Goal: Navigation & Orientation: Find specific page/section

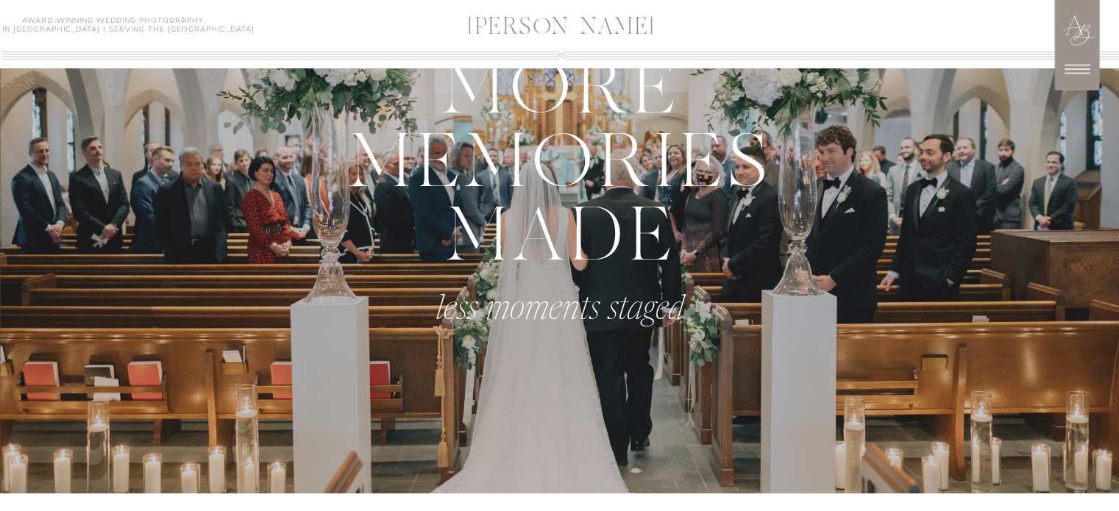
scroll to position [767, 0]
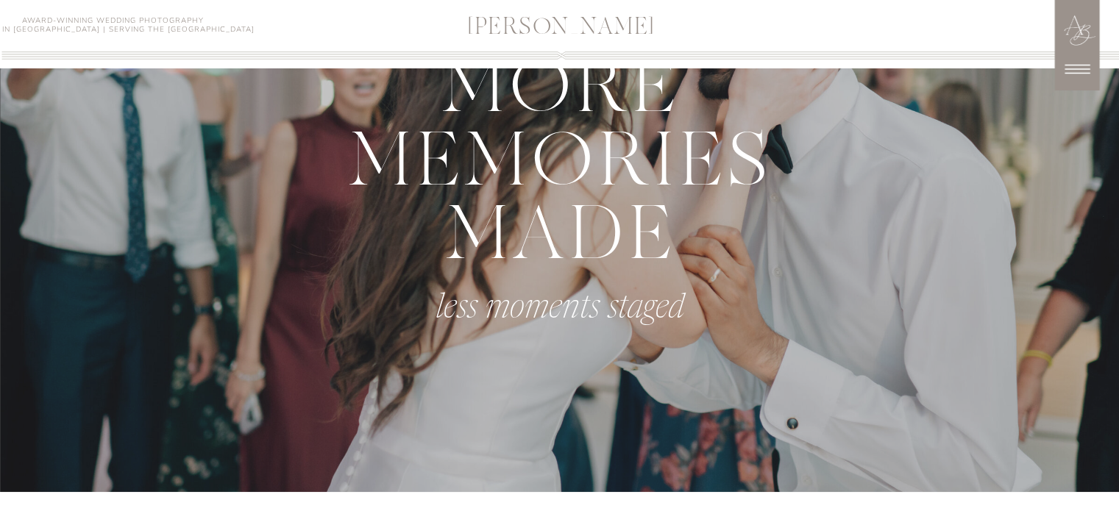
click at [1083, 66] on icon at bounding box center [1077, 69] width 37 height 37
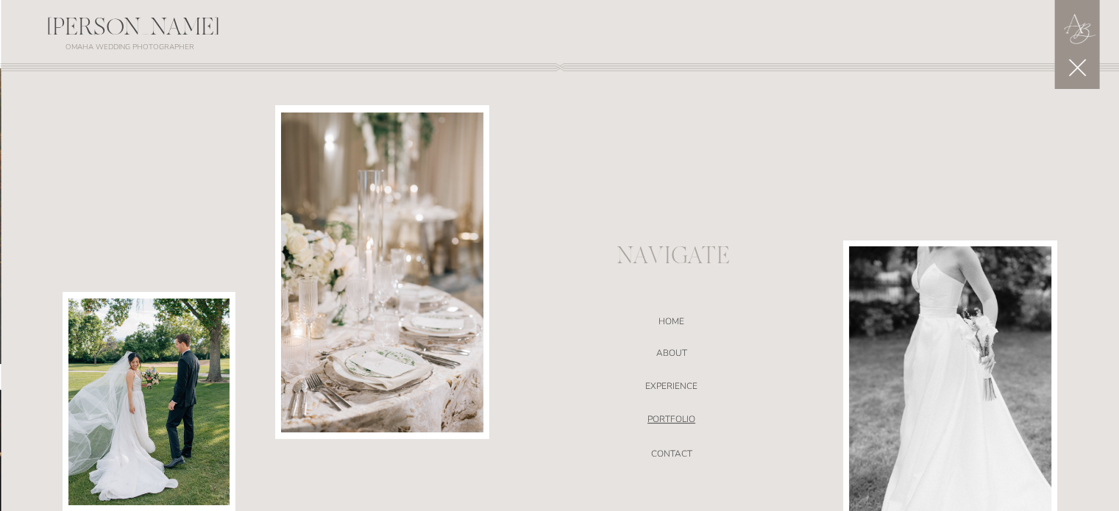
scroll to position [909, 0]
click at [670, 355] on nav "ABOUT" at bounding box center [672, 355] width 312 height 15
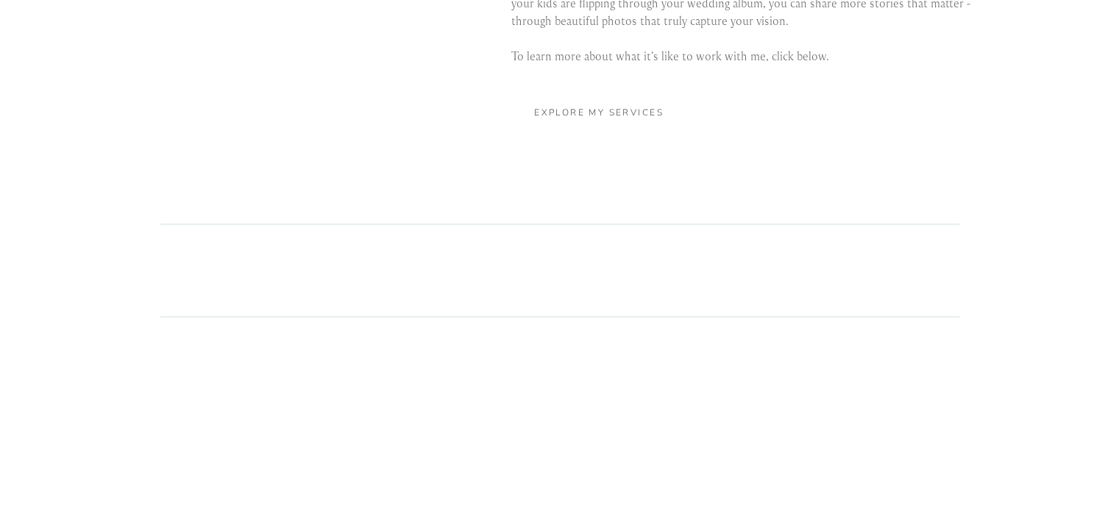
scroll to position [3092, 0]
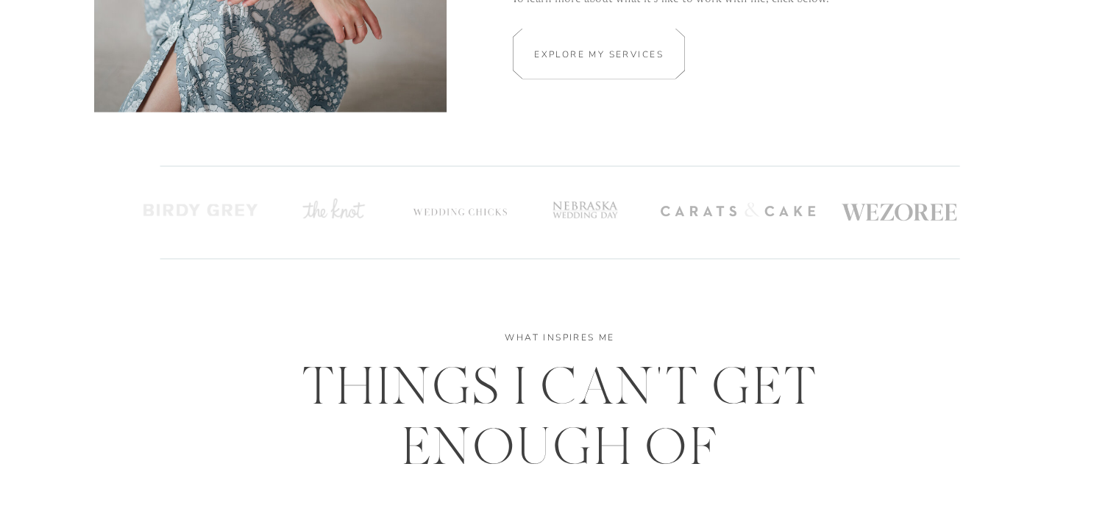
click at [640, 45] on div at bounding box center [599, 54] width 258 height 51
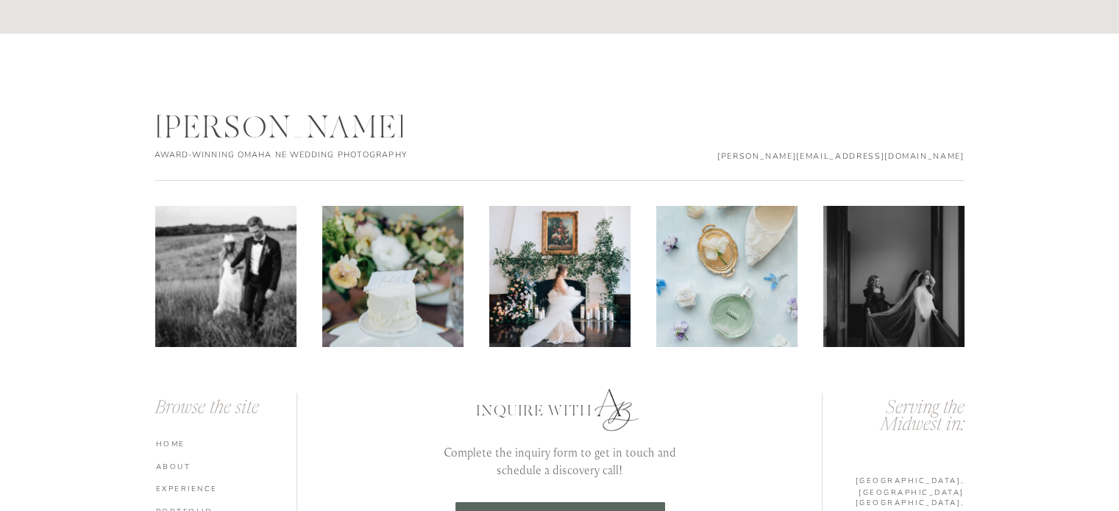
scroll to position [5139, 0]
